Goal: Task Accomplishment & Management: Manage account settings

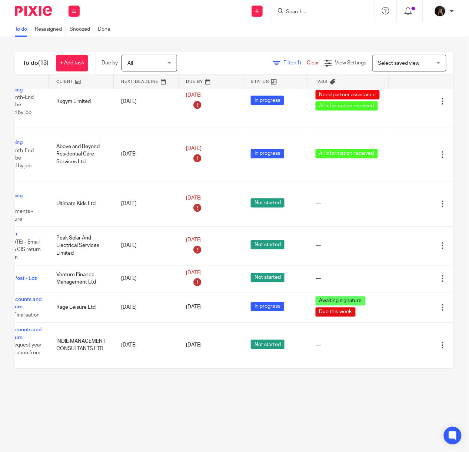
scroll to position [315, 74]
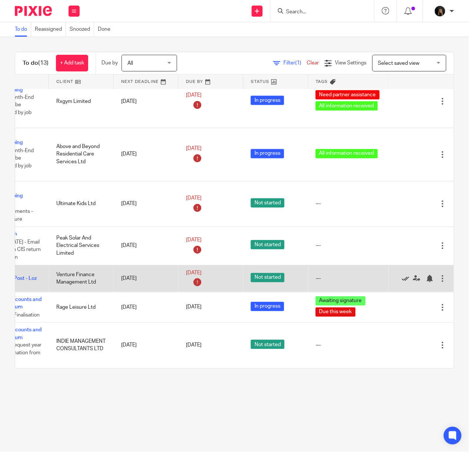
click at [402, 275] on icon at bounding box center [405, 278] width 7 height 7
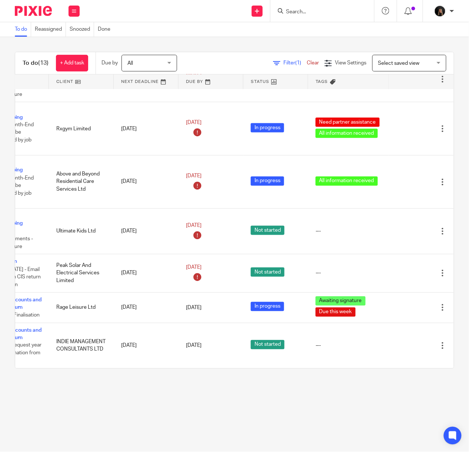
scroll to position [288, 74]
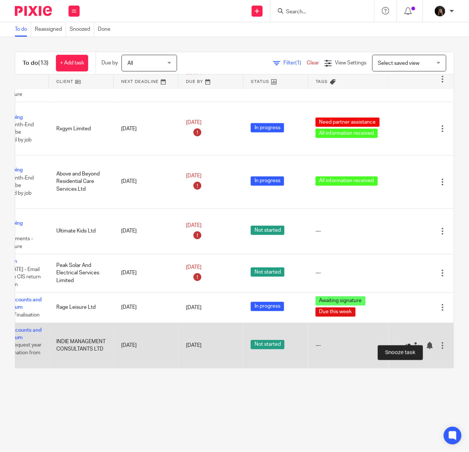
click at [403, 342] on div at bounding box center [417, 345] width 43 height 7
click at [426, 342] on div at bounding box center [429, 345] width 7 height 7
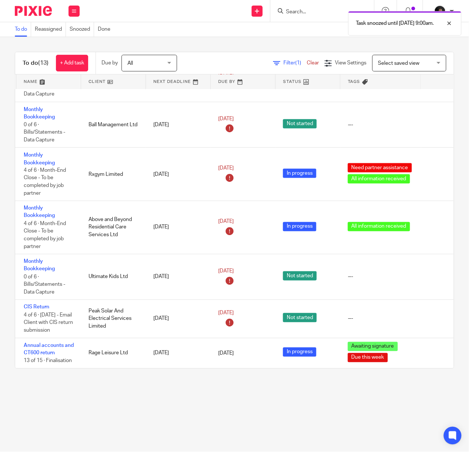
scroll to position [242, 0]
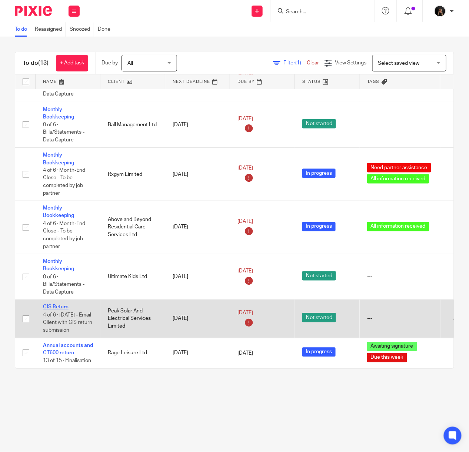
click at [61, 305] on link "CIS Return" at bounding box center [56, 307] width 26 height 5
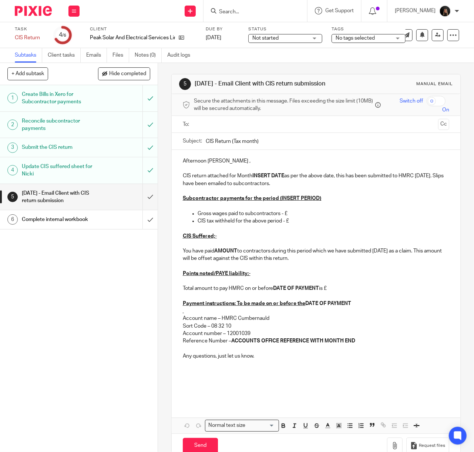
click at [302, 390] on p at bounding box center [316, 385] width 267 height 7
click at [142, 197] on input "submit" at bounding box center [79, 197] width 158 height 26
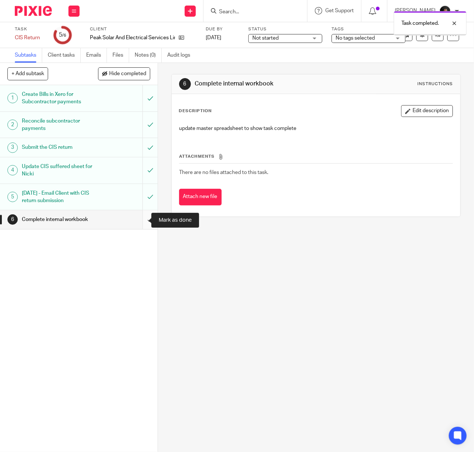
click at [138, 218] on input "submit" at bounding box center [79, 219] width 158 height 19
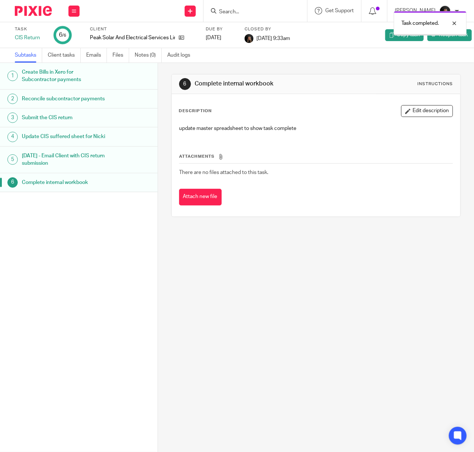
click at [29, 12] on img at bounding box center [33, 11] width 37 height 10
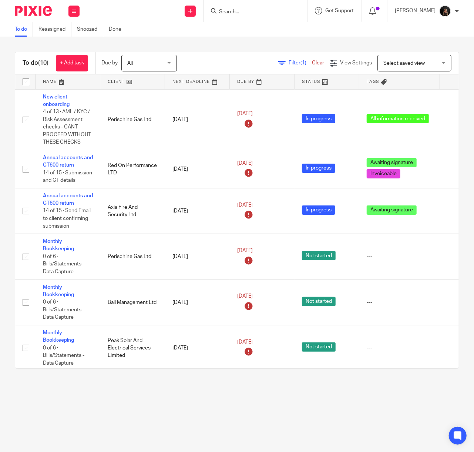
click at [46, 14] on img at bounding box center [33, 11] width 37 height 10
click at [17, 10] on img at bounding box center [33, 11] width 37 height 10
click at [30, 8] on img at bounding box center [33, 11] width 37 height 10
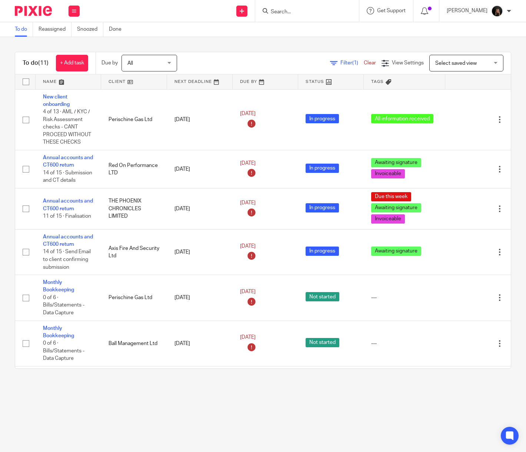
click at [323, 15] on input "Search" at bounding box center [303, 12] width 67 height 7
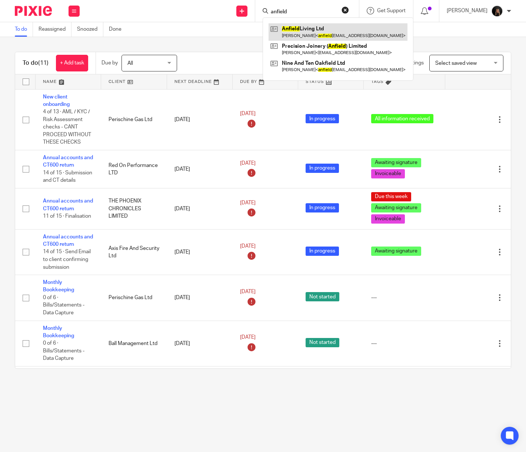
type input "anfield"
click at [342, 30] on link at bounding box center [337, 31] width 139 height 17
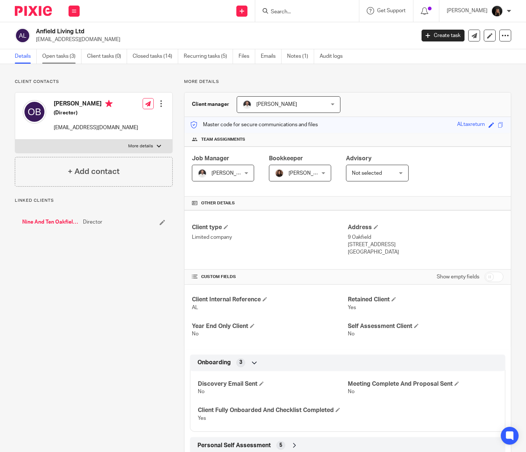
click at [77, 58] on link "Open tasks (3)" at bounding box center [61, 56] width 39 height 14
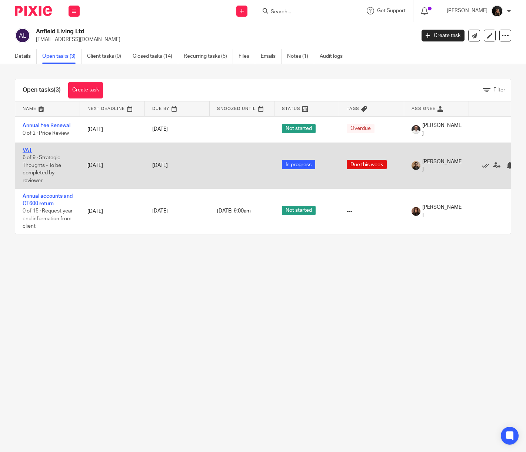
click at [26, 152] on link "VAT" at bounding box center [27, 150] width 9 height 5
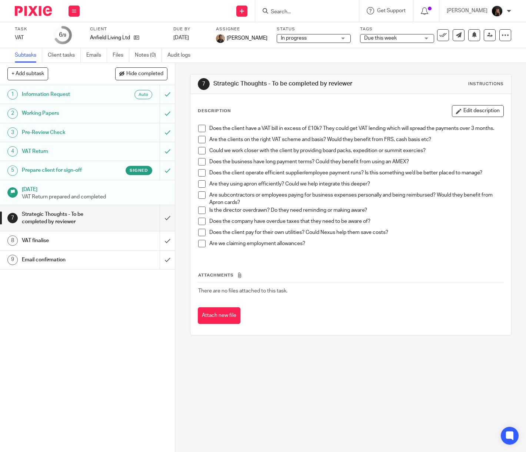
click at [38, 242] on h1 "VAT finalise" at bounding box center [65, 240] width 87 height 11
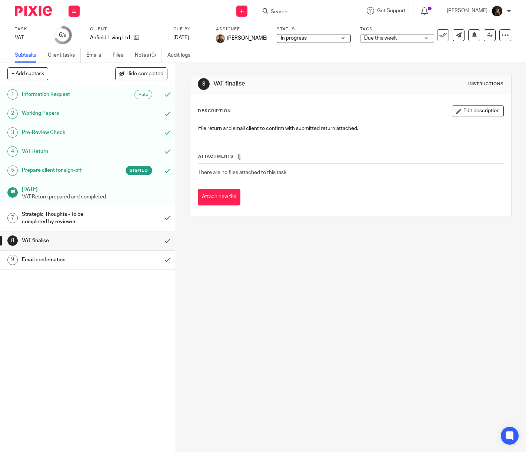
click at [100, 258] on h1 "Email confirmation" at bounding box center [65, 259] width 87 height 11
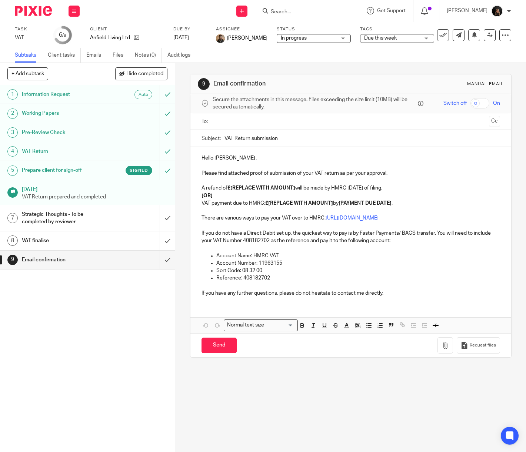
click at [54, 235] on link "8 VAT finalise" at bounding box center [80, 240] width 160 height 19
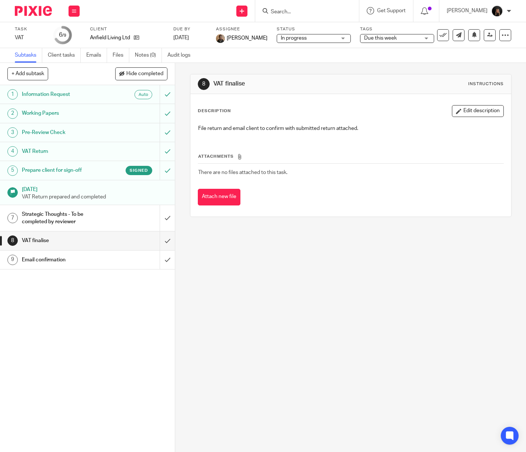
click at [92, 169] on h1 "Prepare client for sign-off" at bounding box center [65, 170] width 87 height 11
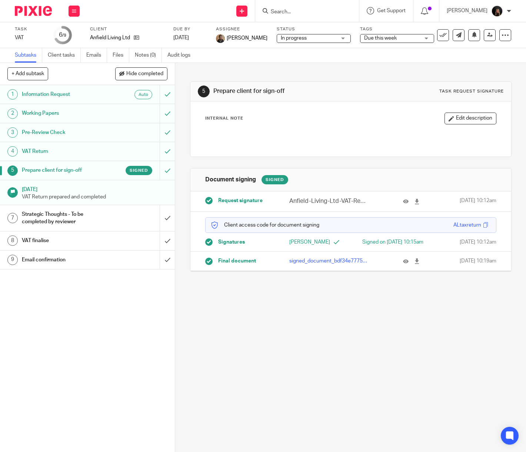
click at [74, 260] on h1 "Email confirmation" at bounding box center [65, 259] width 87 height 11
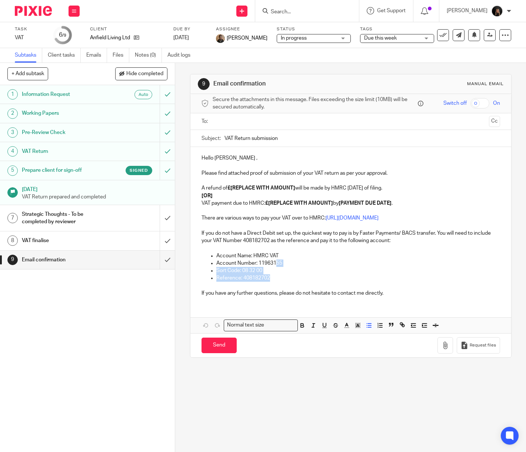
drag, startPoint x: 275, startPoint y: 280, endPoint x: 272, endPoint y: 260, distance: 20.3
click at [272, 260] on ul "Account Name: HMRC VAT Account Number: 11963155 Sort Code: 08 32 00 Reference: …" at bounding box center [350, 267] width 298 height 30
click at [337, 254] on p "Account Name: HMRC VAT" at bounding box center [357, 255] width 283 height 7
click at [128, 304] on div "1 Information Request Auto 2 Working Papers 3 Pre-Review Check 4 VAT Return 5 P…" at bounding box center [87, 268] width 175 height 367
click at [117, 317] on div "1 Information Request Auto 2 Working Papers 3 Pre-Review Check 4 VAT Return 5 P…" at bounding box center [87, 268] width 175 height 367
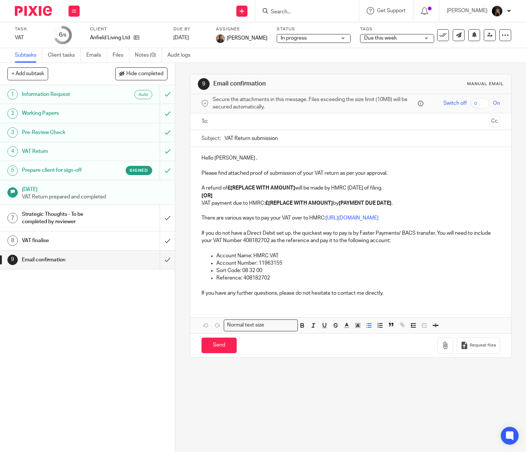
click at [58, 243] on h1 "VAT finalise" at bounding box center [65, 240] width 87 height 11
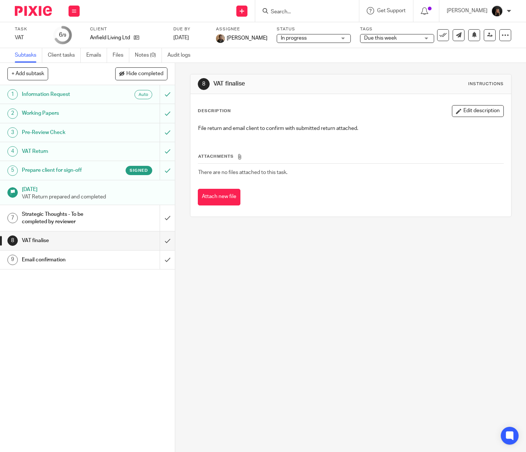
click at [58, 261] on h1 "Email confirmation" at bounding box center [65, 259] width 87 height 11
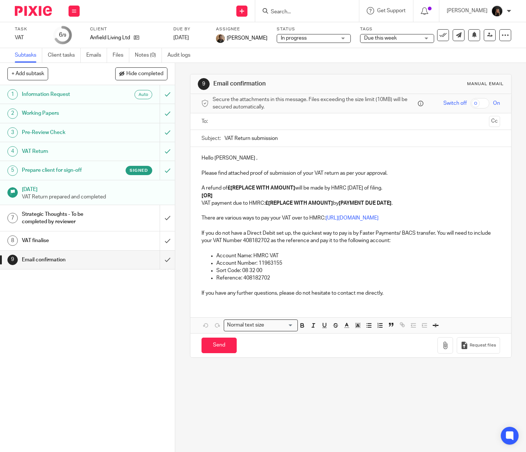
click at [48, 171] on h1 "Prepare client for sign-off" at bounding box center [65, 170] width 87 height 11
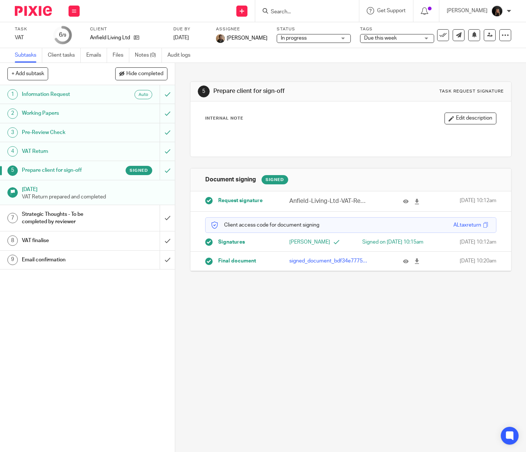
click at [61, 261] on h1 "Email confirmation" at bounding box center [65, 259] width 87 height 11
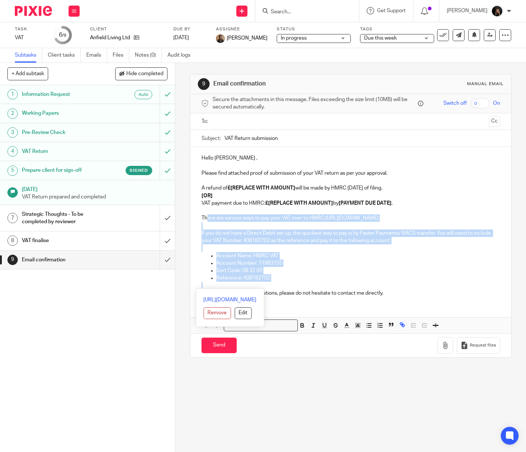
drag, startPoint x: 269, startPoint y: 283, endPoint x: 203, endPoint y: 215, distance: 94.7
click at [203, 215] on div "Hello [PERSON_NAME] , Please find attached proof of submission of your VAT retu…" at bounding box center [350, 224] width 321 height 155
click at [348, 272] on p "Sort Code: 08 32 00" at bounding box center [357, 270] width 283 height 7
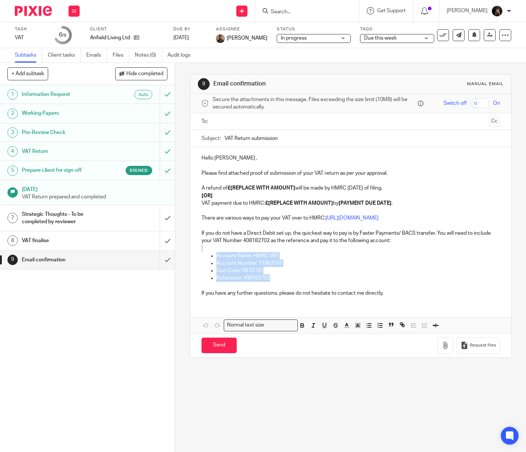
drag, startPoint x: 268, startPoint y: 277, endPoint x: 200, endPoint y: 249, distance: 73.7
click at [200, 249] on div "Hello [PERSON_NAME] , Please find attached proof of submission of your VAT retu…" at bounding box center [350, 224] width 321 height 155
click at [338, 268] on p "Sort Code: 08 32 00" at bounding box center [357, 270] width 283 height 7
click at [275, 281] on p "Reference: 408182702" at bounding box center [357, 277] width 283 height 7
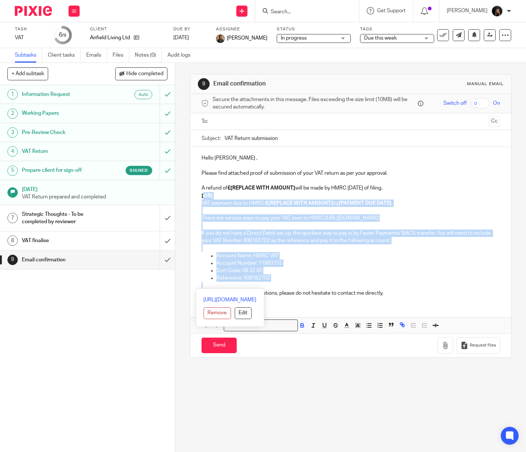
drag, startPoint x: 275, startPoint y: 282, endPoint x: 199, endPoint y: 197, distance: 113.2
click at [199, 197] on div "Hello Olivia , Please find attached proof of submission of your VAT return as p…" at bounding box center [350, 224] width 321 height 155
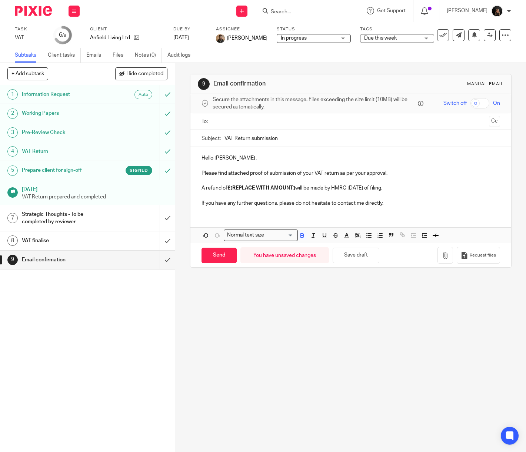
click at [47, 16] on div at bounding box center [30, 11] width 61 height 22
click at [42, 12] on img at bounding box center [33, 11] width 37 height 10
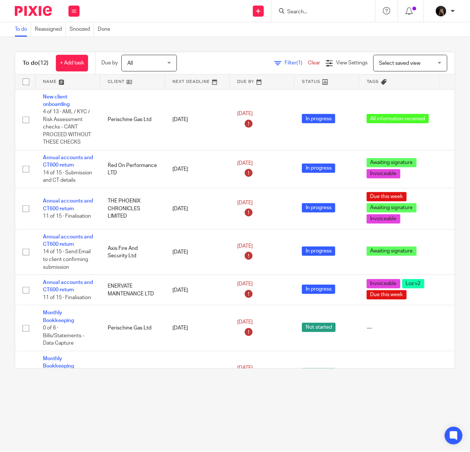
click at [313, 13] on input "Search" at bounding box center [319, 12] width 67 height 7
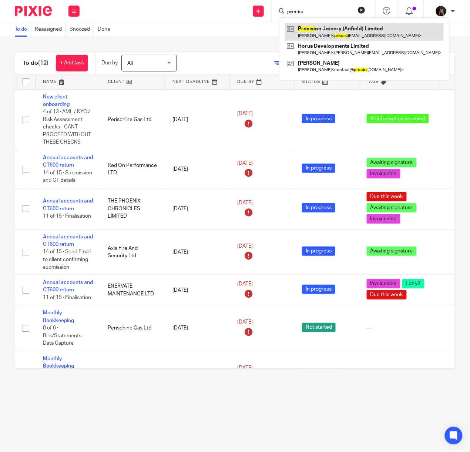
type input "precisi"
click at [315, 37] on link at bounding box center [364, 31] width 159 height 17
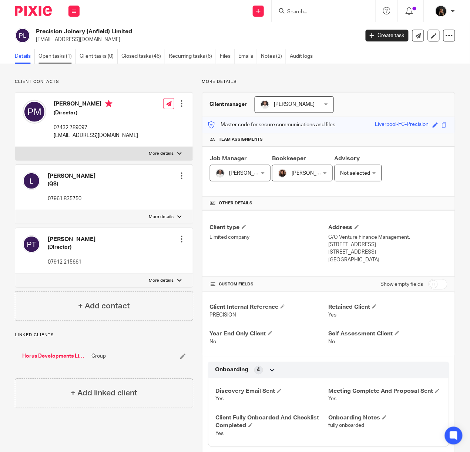
click at [48, 58] on link "Open tasks (1)" at bounding box center [56, 56] width 37 height 14
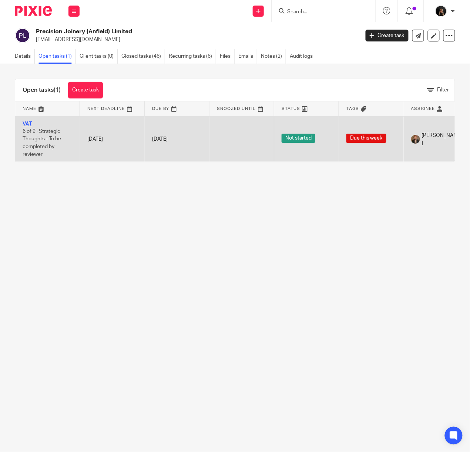
click at [27, 122] on link "VAT" at bounding box center [27, 123] width 9 height 5
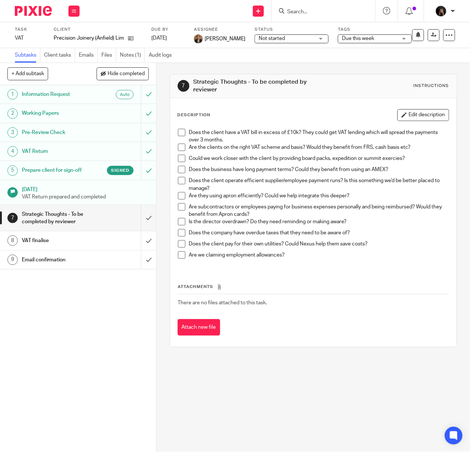
click at [316, 7] on form at bounding box center [325, 10] width 79 height 9
click at [33, 8] on img at bounding box center [33, 11] width 37 height 10
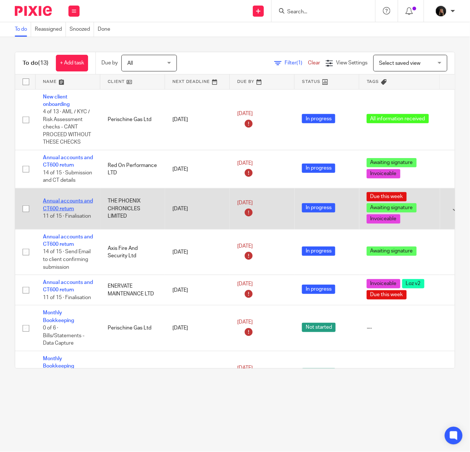
click at [80, 211] on link "Annual accounts and CT600 return" at bounding box center [68, 204] width 50 height 13
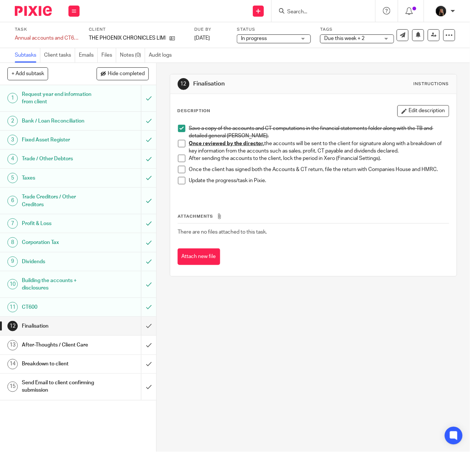
click at [179, 143] on span at bounding box center [181, 143] width 7 height 7
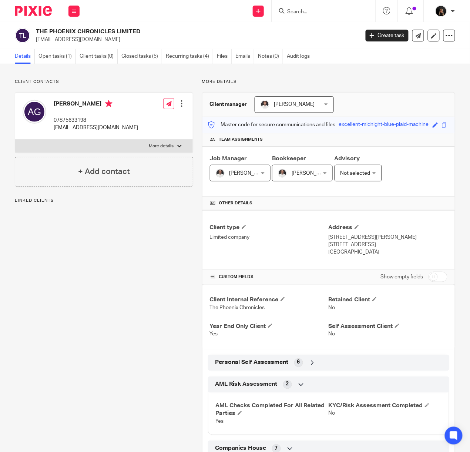
drag, startPoint x: 114, startPoint y: 39, endPoint x: 32, endPoint y: 44, distance: 82.7
click at [32, 44] on div "THE PHOENIX CHRONICLES LIMITED andygrantmotivation@gmail.com Create task Update…" at bounding box center [235, 35] width 470 height 27
click at [77, 41] on p "andygrantmotivation@gmail.com" at bounding box center [195, 39] width 319 height 7
drag, startPoint x: 115, startPoint y: 39, endPoint x: 36, endPoint y: 45, distance: 79.8
click at [36, 45] on div "THE PHOENIX CHRONICLES LIMITED andygrantmotivation@gmail.com Create task Update…" at bounding box center [235, 35] width 470 height 27
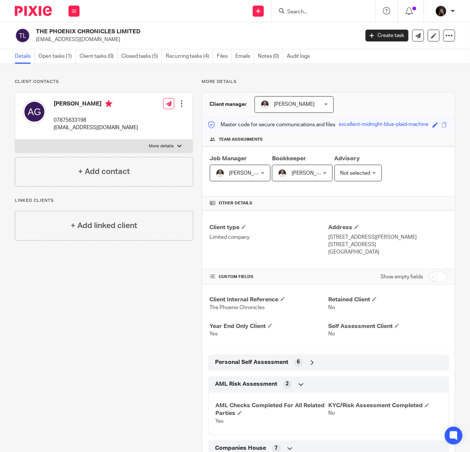
copy p "andygrantmotivation@gmail.com"
click at [304, 369] on div "Personal Self Assessment 6" at bounding box center [329, 362] width 230 height 13
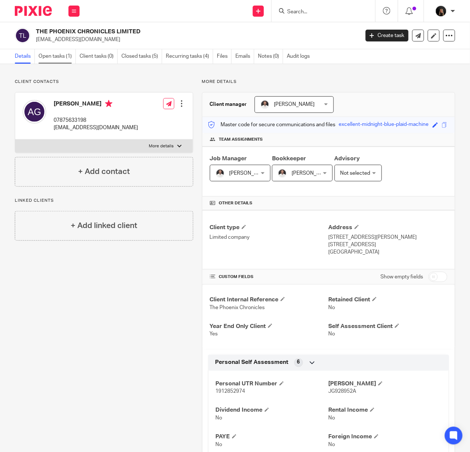
click at [51, 53] on link "Open tasks (1)" at bounding box center [56, 56] width 37 height 14
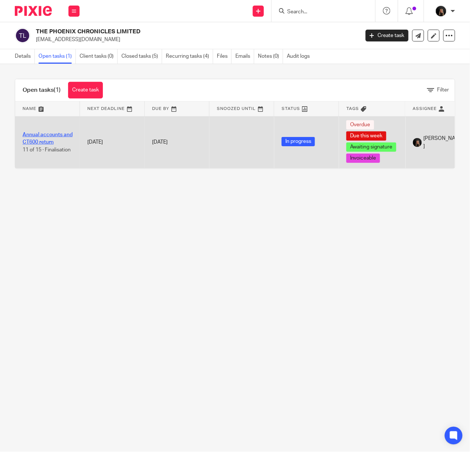
click at [41, 135] on link "Annual accounts and CT600 return" at bounding box center [48, 138] width 50 height 13
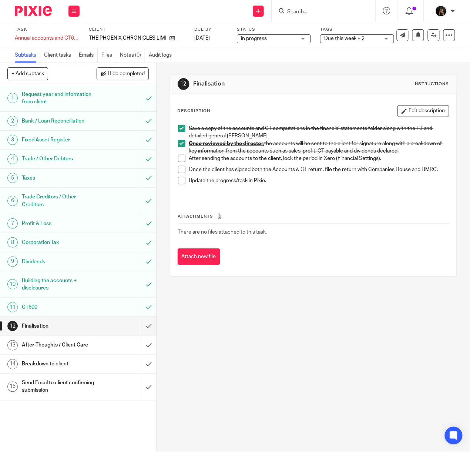
click at [178, 159] on span at bounding box center [181, 158] width 7 height 7
click at [49, 363] on h1 "Breakdown to client" at bounding box center [59, 364] width 75 height 11
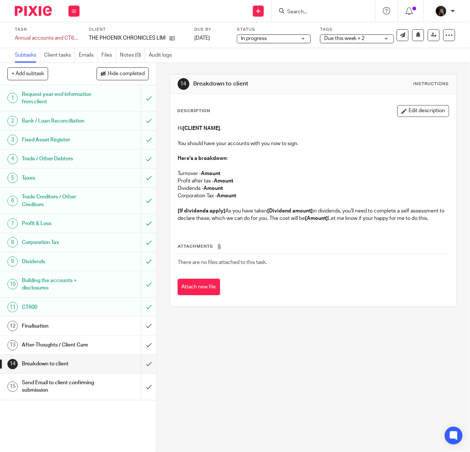
drag, startPoint x: 212, startPoint y: 230, endPoint x: 179, endPoint y: 137, distance: 98.7
click at [179, 137] on div "Hi [CLIENT NAME] , You should have your accounts with you now to sign. Here's a…" at bounding box center [313, 174] width 278 height 107
click at [229, 197] on strong "Amount" at bounding box center [226, 195] width 19 height 5
click at [228, 216] on p "[If dividends apply] As you have taken [Dividend amount] in dividends, you'll n…" at bounding box center [313, 214] width 271 height 15
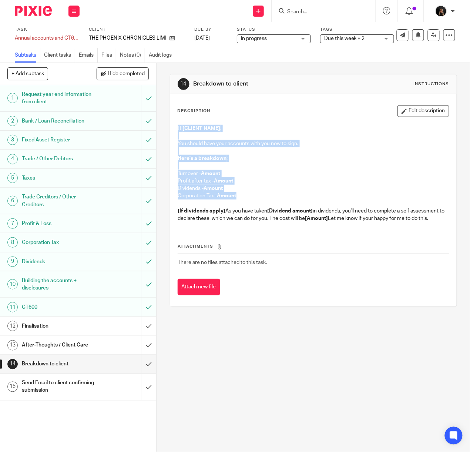
drag, startPoint x: 243, startPoint y: 198, endPoint x: 166, endPoint y: 125, distance: 106.3
click at [166, 125] on div "14 Breakdown to client Instructions Description Edit description Hi [CLIENT NAM…" at bounding box center [313, 257] width 313 height 389
copy div "Hi [CLIENT NAME] , You should have your accounts with you now to sign. Here's a…"
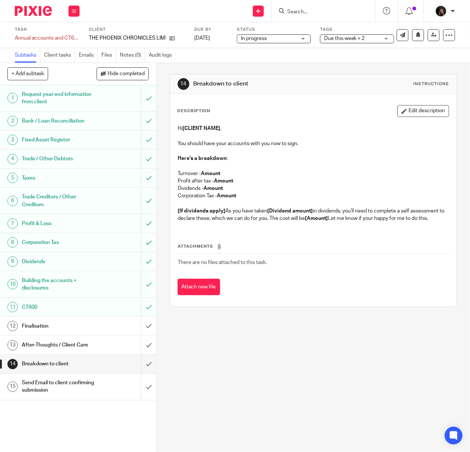
click at [244, 222] on p "[If dividends apply] As you have taken [Dividend amount] in dividends, you'll n…" at bounding box center [313, 214] width 271 height 15
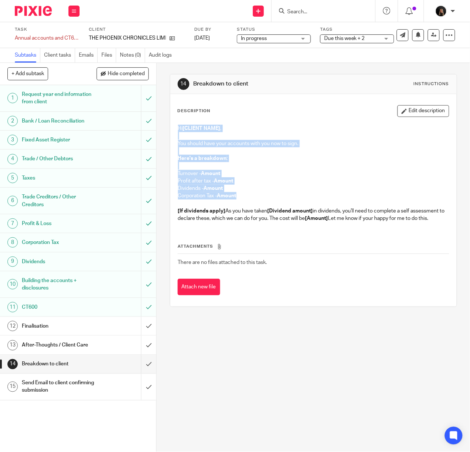
drag, startPoint x: 239, startPoint y: 197, endPoint x: 174, endPoint y: 127, distance: 95.6
click at [174, 127] on div "Hi [CLIENT NAME] , You should have your accounts with you now to sign. Here's a…" at bounding box center [313, 174] width 278 height 107
copy div "Hi [CLIENT NAME] , You should have your accounts with you now to sign. Here's a…"
click at [283, 391] on div "14 Breakdown to client Instructions Description Edit description Hi [CLIENT NAM…" at bounding box center [313, 257] width 313 height 389
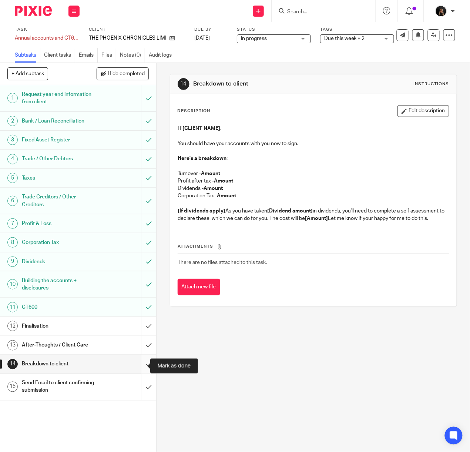
click at [135, 365] on input "submit" at bounding box center [78, 364] width 156 height 19
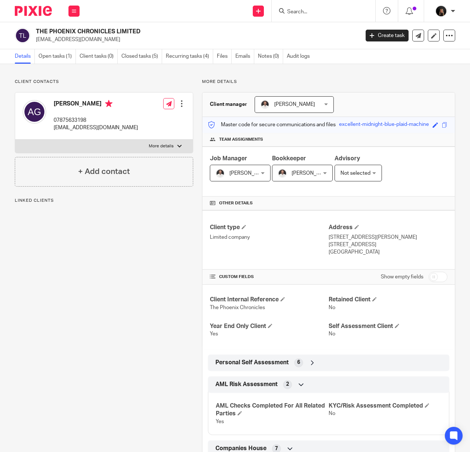
drag, startPoint x: 0, startPoint y: 0, endPoint x: 115, endPoint y: 37, distance: 120.6
click at [113, 36] on p "[EMAIL_ADDRESS][DOMAIN_NAME]" at bounding box center [195, 39] width 319 height 7
drag, startPoint x: 116, startPoint y: 37, endPoint x: 36, endPoint y: 42, distance: 80.1
click at [36, 42] on p "andygrantmotivation@gmail.com" at bounding box center [195, 39] width 319 height 7
copy p "andygrantmotivation@gmail.com"
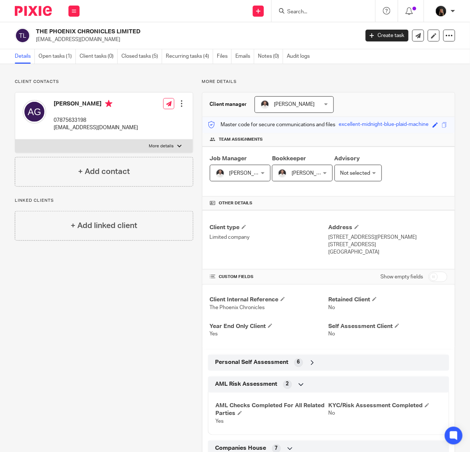
click at [46, 10] on img at bounding box center [33, 11] width 37 height 10
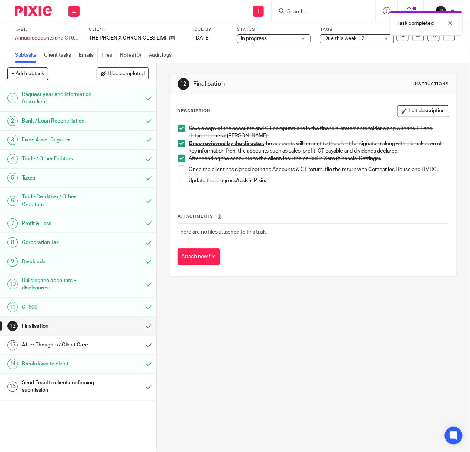
click at [181, 170] on span at bounding box center [181, 169] width 7 height 7
click at [181, 171] on span at bounding box center [181, 169] width 7 height 7
click at [50, 342] on h1 "After-Thoughts / Client Care" at bounding box center [59, 344] width 75 height 11
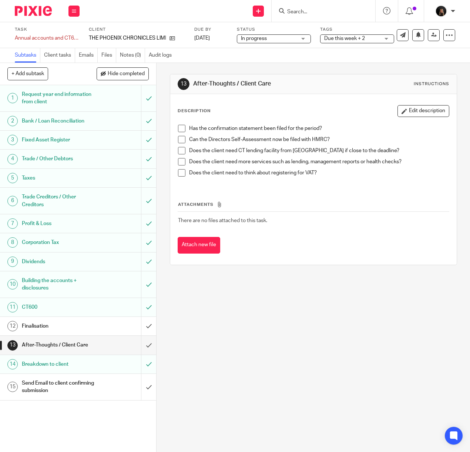
click at [362, 36] on span "Due this week + 2" at bounding box center [344, 38] width 41 height 5
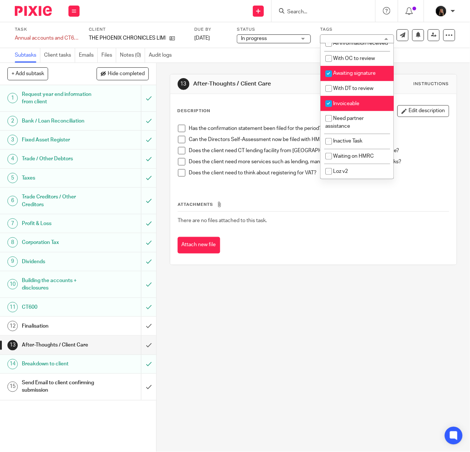
scroll to position [45, 0]
click at [348, 271] on div "13 After-Thoughts / Client Care Instructions Description Edit description Has t…" at bounding box center [313, 169] width 287 height 213
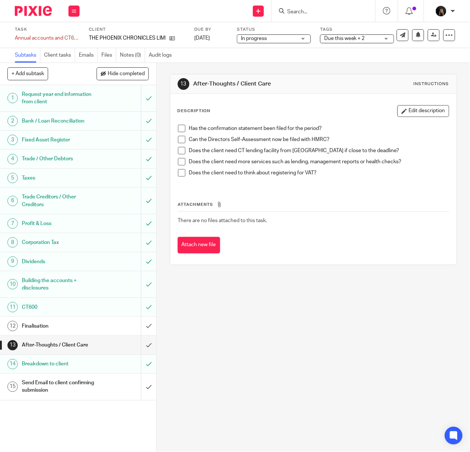
click at [37, 8] on img at bounding box center [33, 11] width 37 height 10
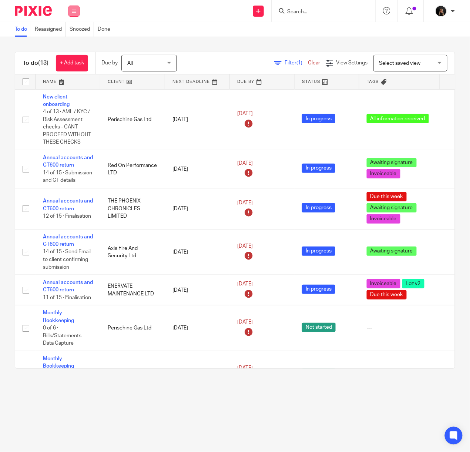
click at [74, 11] on icon at bounding box center [74, 11] width 4 height 4
click at [36, 12] on img at bounding box center [33, 11] width 37 height 10
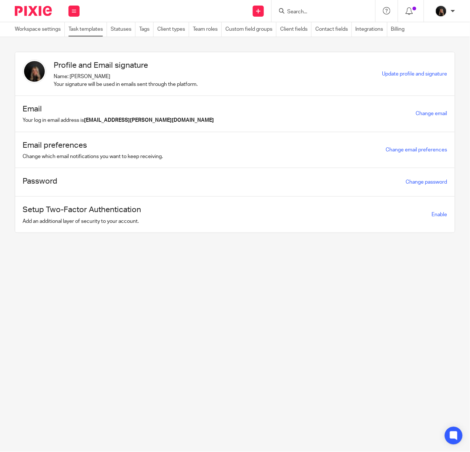
click at [95, 26] on link "Task templates" at bounding box center [87, 29] width 38 height 14
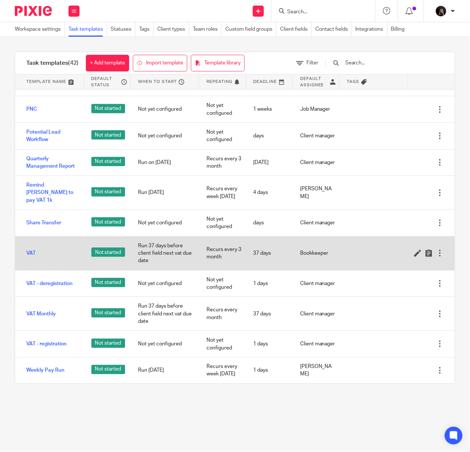
scroll to position [938, 0]
click at [31, 249] on link "VAT" at bounding box center [30, 252] width 9 height 7
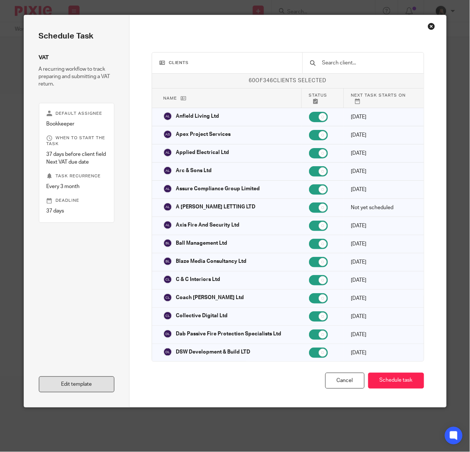
click at [83, 378] on link "Edit template" at bounding box center [77, 384] width 76 height 16
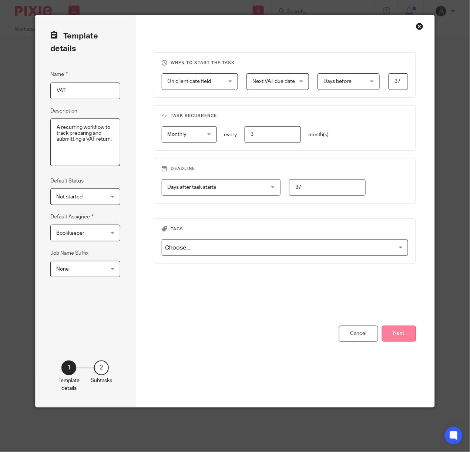
click at [394, 331] on button "Next" at bounding box center [399, 334] width 34 height 16
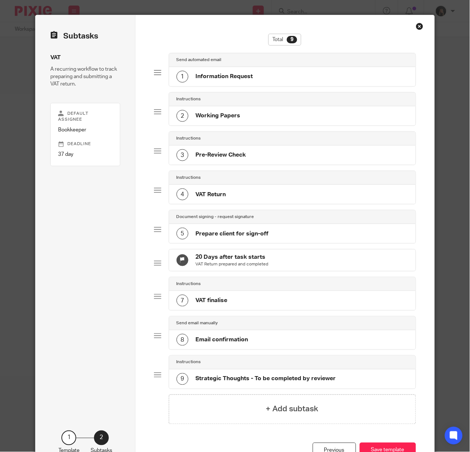
scroll to position [49, 0]
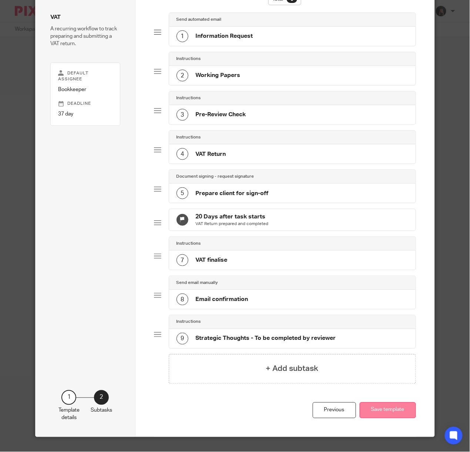
click at [384, 418] on button "Save template" at bounding box center [388, 410] width 56 height 16
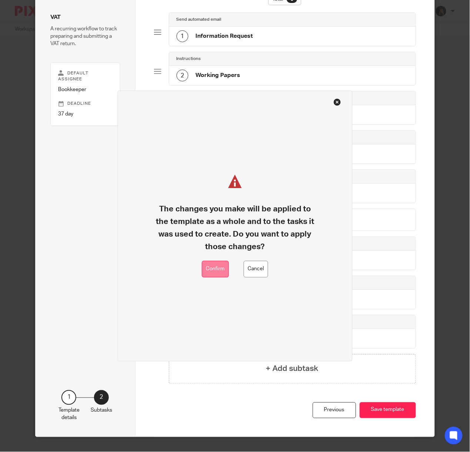
click at [213, 276] on button "Confirm" at bounding box center [215, 269] width 27 height 17
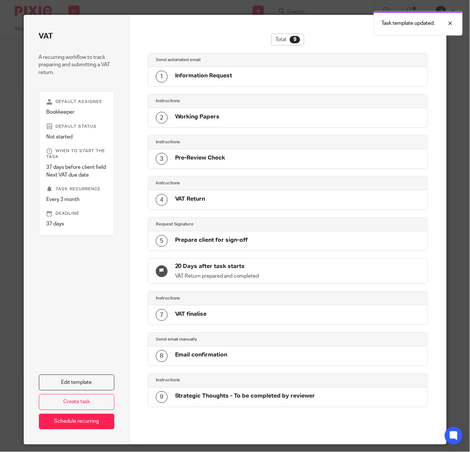
click at [332, 33] on div "Task template updated." at bounding box center [349, 21] width 228 height 28
click at [447, 25] on div at bounding box center [445, 23] width 20 height 9
click at [428, 30] on div "Close this dialog window" at bounding box center [431, 26] width 7 height 7
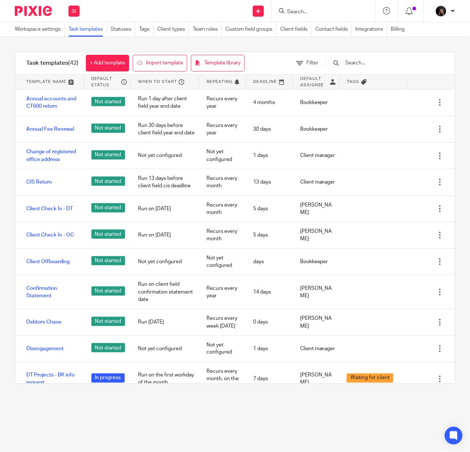
click at [34, 12] on img at bounding box center [33, 11] width 37 height 10
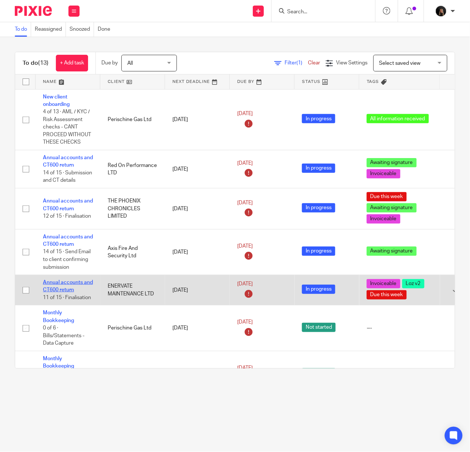
click at [86, 289] on link "Annual accounts and CT600 return" at bounding box center [68, 286] width 50 height 13
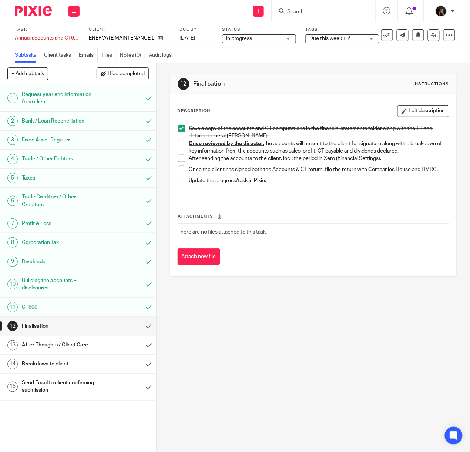
click at [281, 322] on div "12 Finalisation Instructions Description Edit description Save a copy of the ac…" at bounding box center [313, 257] width 313 height 389
